Goal: Contribute content

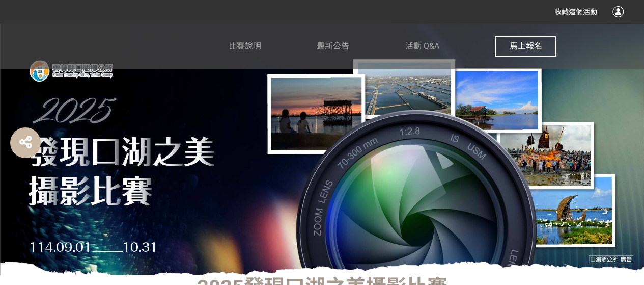
click at [517, 45] on span "馬上報名" at bounding box center [525, 46] width 33 height 10
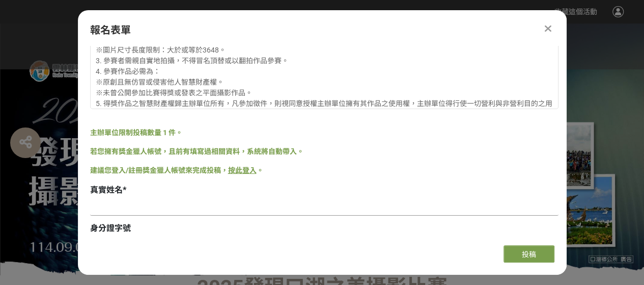
scroll to position [135, 0]
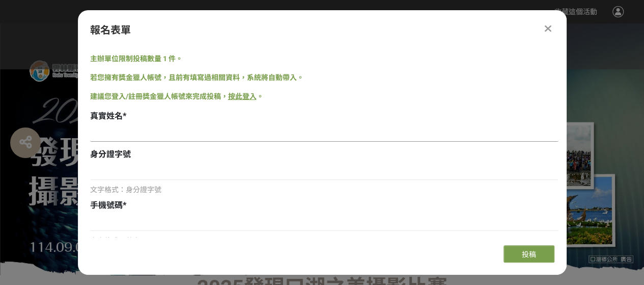
click at [102, 134] on input at bounding box center [324, 132] width 468 height 17
type input "[PERSON_NAME]"
click at [102, 173] on input at bounding box center [324, 170] width 468 height 17
type input "0917680092"
drag, startPoint x: 147, startPoint y: 171, endPoint x: 93, endPoint y: 175, distance: 54.1
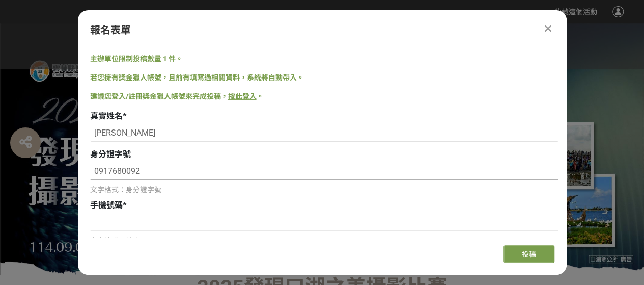
click at [93, 175] on input "0917680092" at bounding box center [324, 170] width 468 height 17
type input "J120723370"
click at [103, 223] on input at bounding box center [324, 221] width 468 height 17
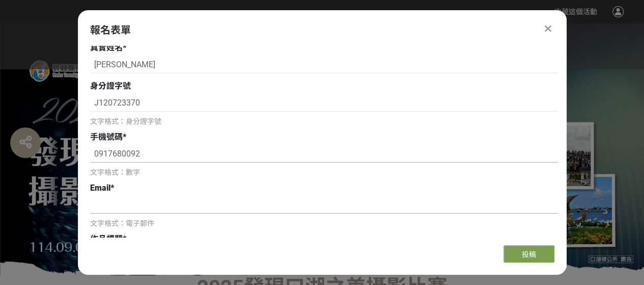
type input "0917680092"
click at [102, 204] on input at bounding box center [324, 204] width 468 height 17
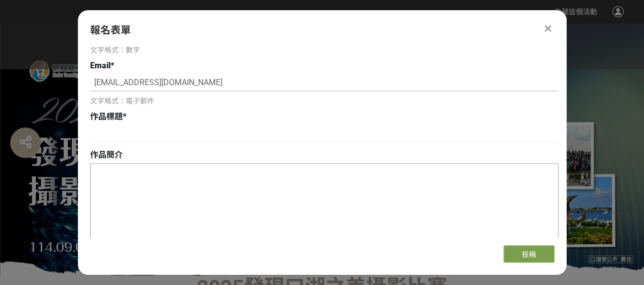
scroll to position [339, 0]
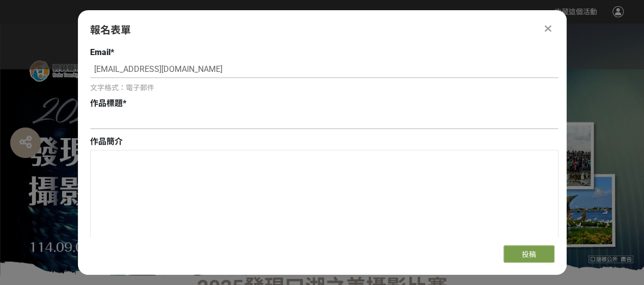
type input "[EMAIL_ADDRESS][DOMAIN_NAME]"
click at [103, 121] on input at bounding box center [324, 120] width 468 height 17
type input "w"
type input "童玩樂"
click at [107, 156] on textarea at bounding box center [324, 201] width 467 height 102
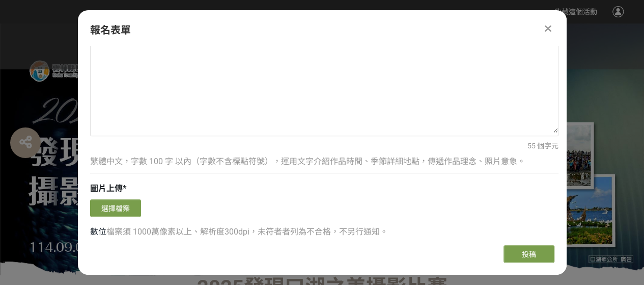
scroll to position [475, 0]
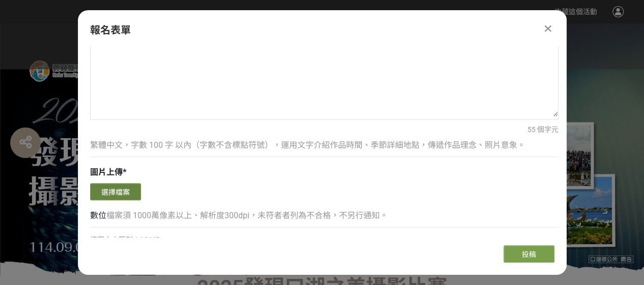
type textarea "[DATE]在口湖遊客服務中心三位小朋友跟隨家人來遊客中心旅遊,他們坐在白石堆上各玩各的,玩得很開心."
click at [110, 192] on button "選擇檔案" at bounding box center [115, 191] width 51 height 17
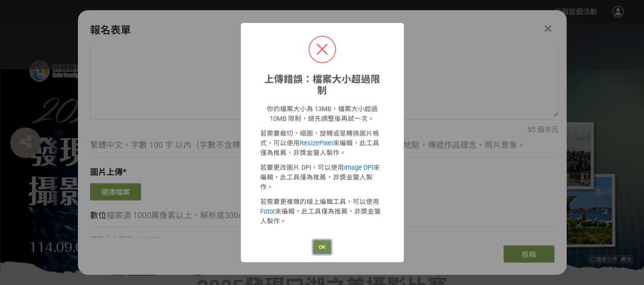
click at [319, 240] on button "OK" at bounding box center [322, 247] width 18 height 14
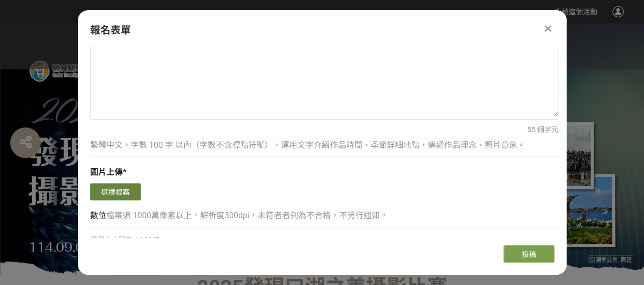
click at [121, 191] on button "選擇檔案" at bounding box center [115, 191] width 51 height 17
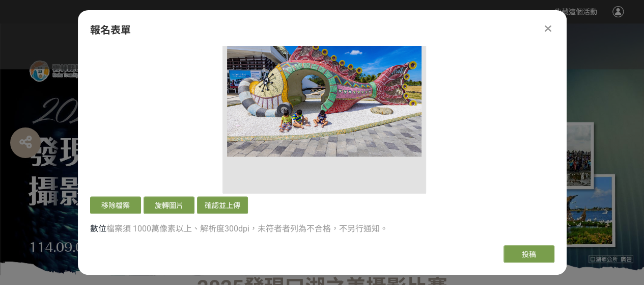
scroll to position [679, 0]
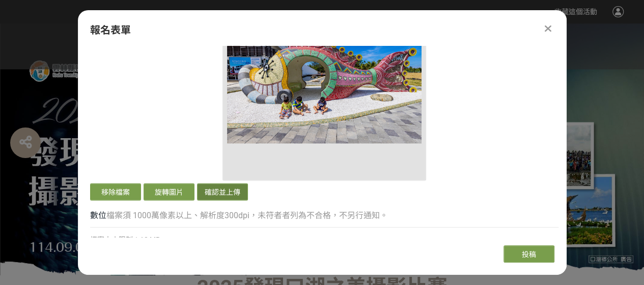
click at [228, 188] on button "確認並上傳" at bounding box center [222, 191] width 51 height 17
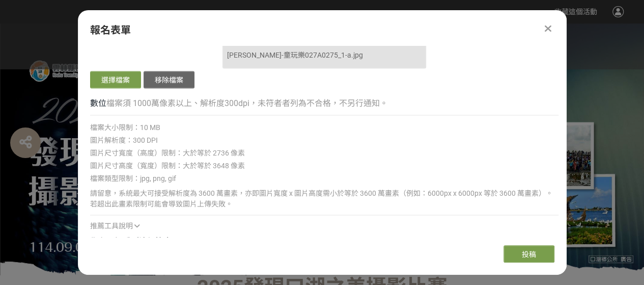
scroll to position [858, 0]
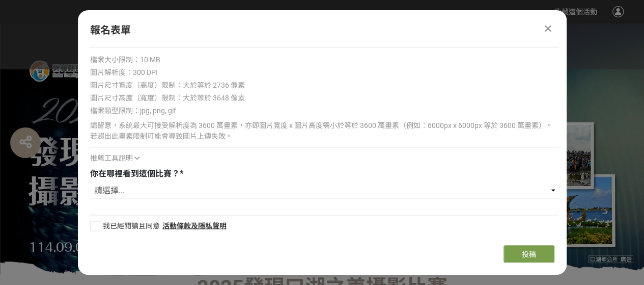
click at [96, 225] on div at bounding box center [95, 225] width 10 height 10
checkbox input "true"
click at [109, 192] on select "請選擇... 獎金獵人網站 Facebook / Instagram 校園講座 / 老師系上推薦 電子郵件 海報 他人推薦(親人、同事、朋友...等) 其他" at bounding box center [324, 189] width 468 height 17
select select "獎金獵人網站"
click at [90, 181] on select "請選擇... 獎金獵人網站 Facebook / Instagram 校園講座 / 老師系上推薦 電子郵件 海報 他人推薦(親人、同事、朋友...等) 其他" at bounding box center [324, 189] width 468 height 17
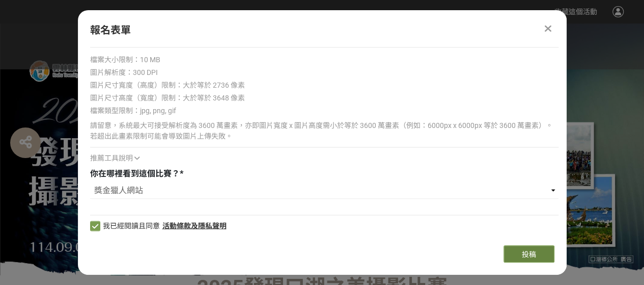
click at [521, 258] on button "投稿" at bounding box center [529, 253] width 51 height 17
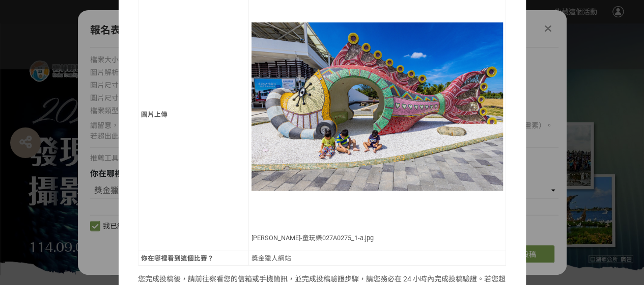
scroll to position [292, 0]
